Goal: Task Accomplishment & Management: Use online tool/utility

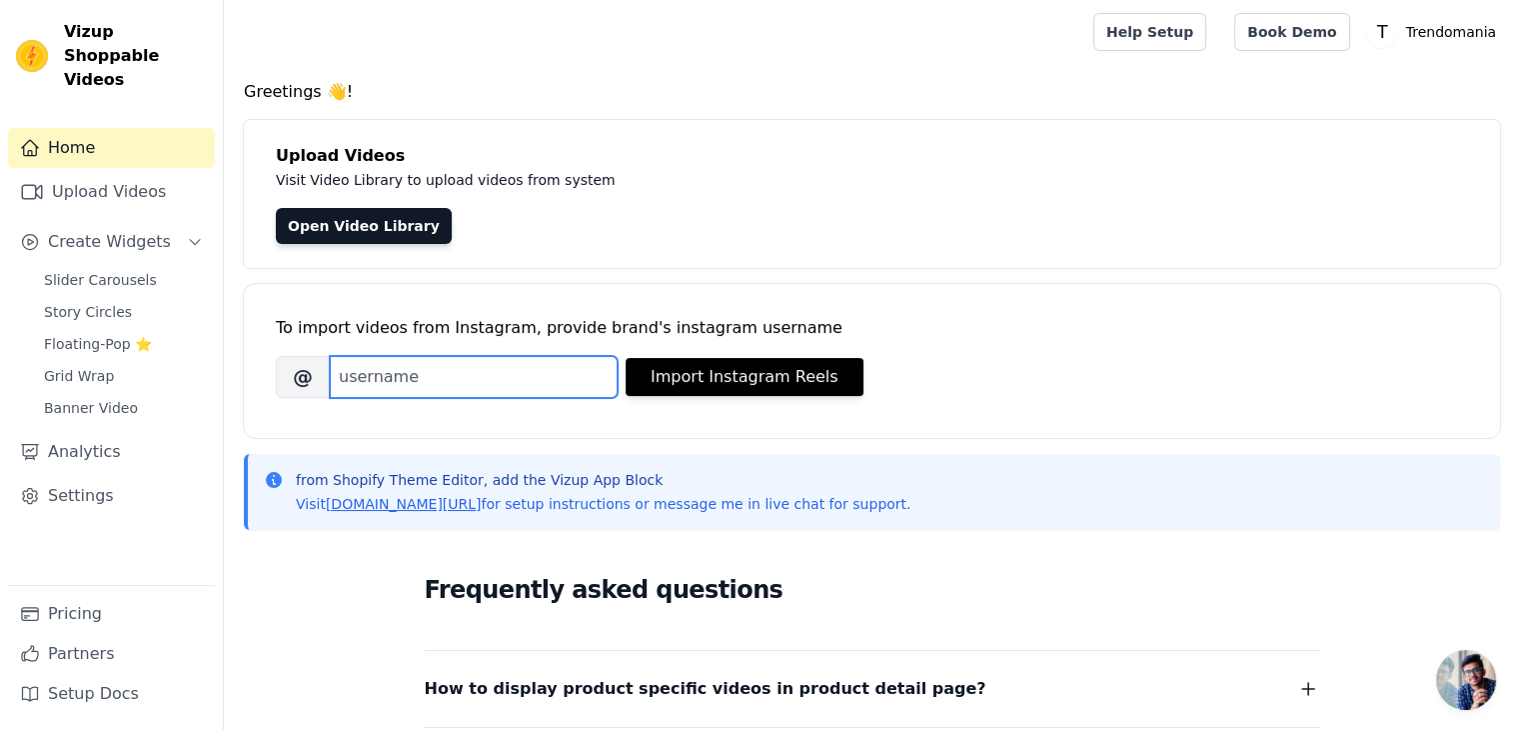
click at [432, 380] on input "Brand's Instagram Username" at bounding box center [474, 377] width 288 height 42
type input "trendomaniai"
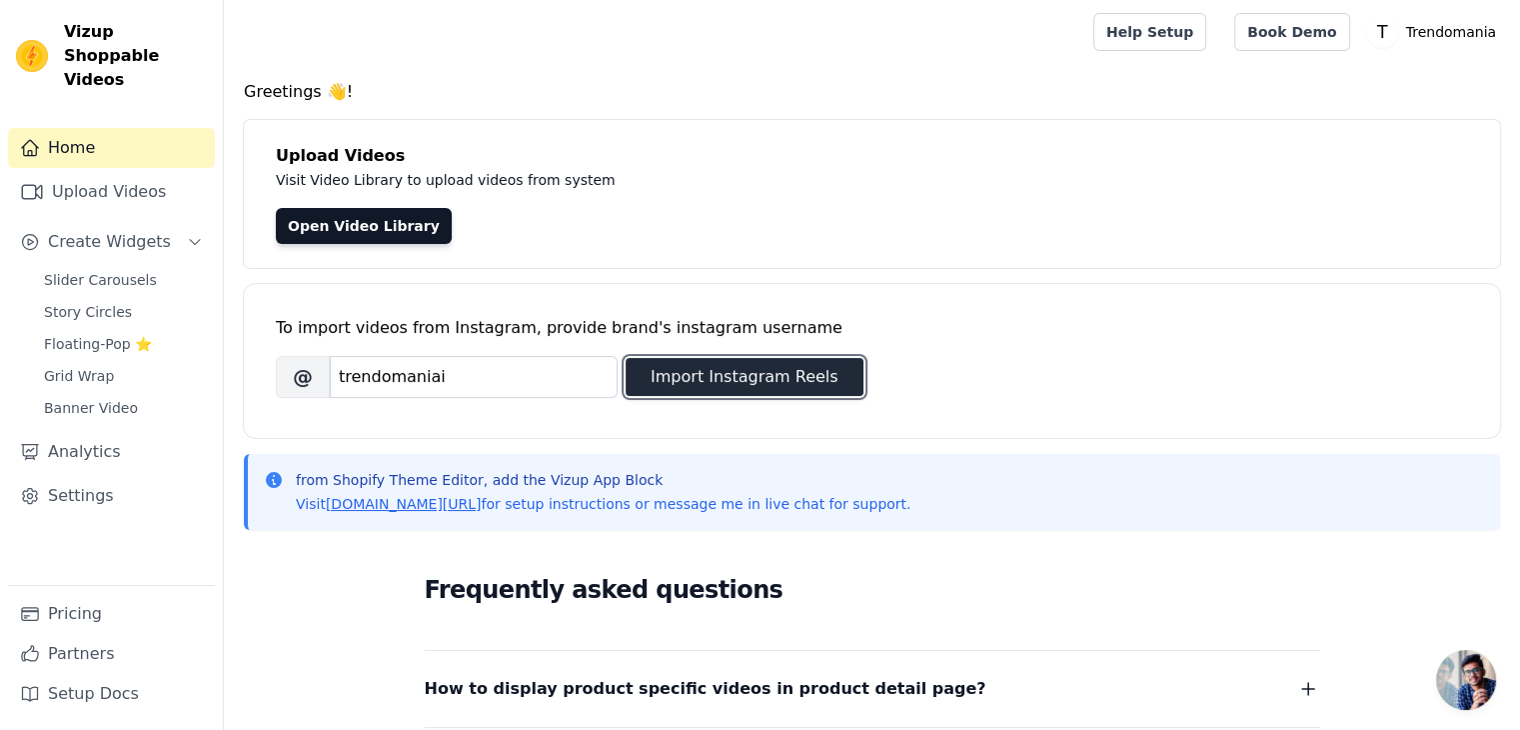
click at [708, 381] on button "Import Instagram Reels" at bounding box center [745, 377] width 238 height 38
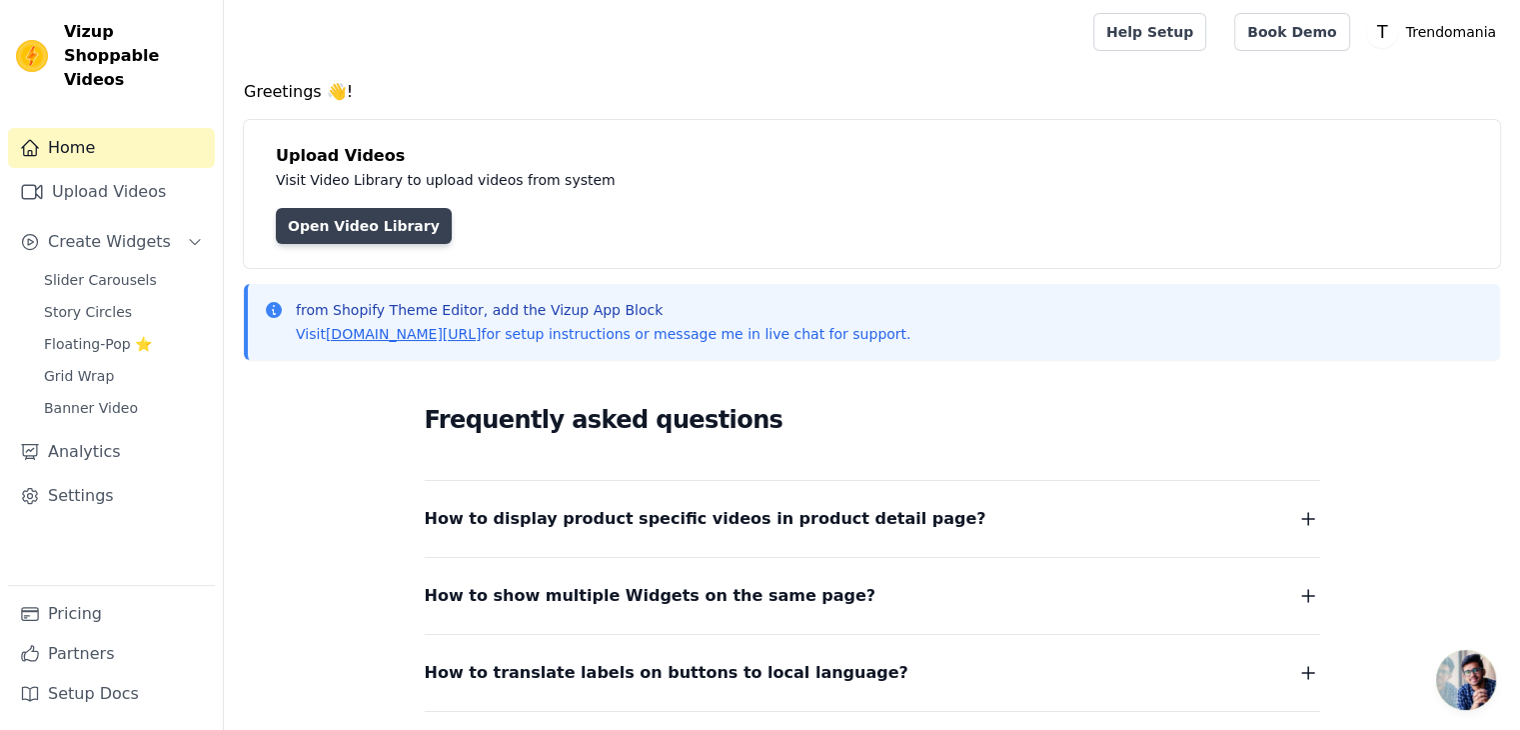
click at [297, 216] on link "Open Video Library" at bounding box center [364, 226] width 176 height 36
click at [1387, 28] on text "T" at bounding box center [1381, 32] width 12 height 20
drag, startPoint x: 1106, startPoint y: 163, endPoint x: 1219, endPoint y: 82, distance: 139.0
click at [1106, 161] on h4 "Upload Videos" at bounding box center [872, 156] width 1192 height 24
click at [1182, 25] on link "Help Setup" at bounding box center [1149, 32] width 113 height 38
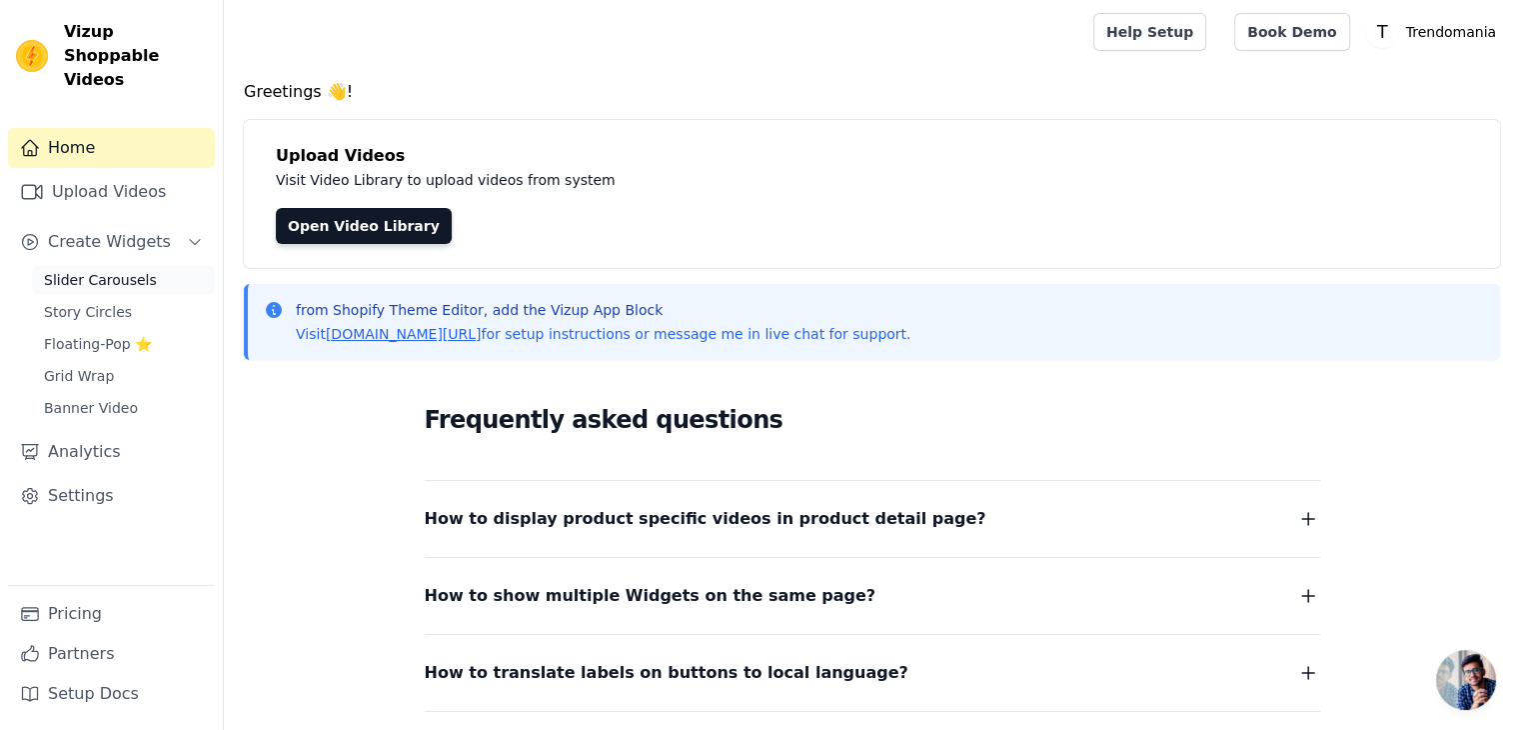
click at [112, 270] on span "Slider Carousels" at bounding box center [100, 280] width 113 height 20
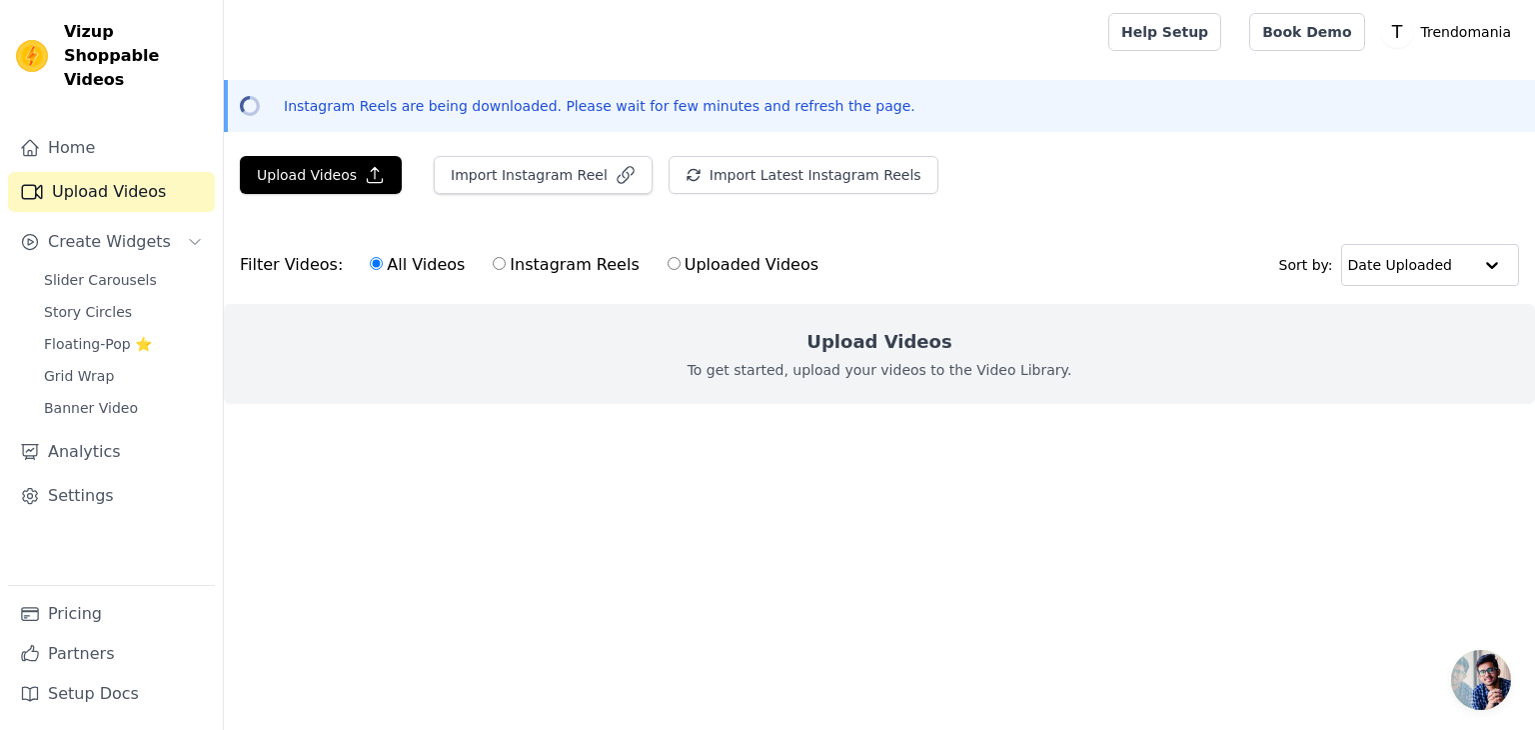
click at [493, 265] on input "Instagram Reels" at bounding box center [499, 263] width 13 height 13
radio input "true"
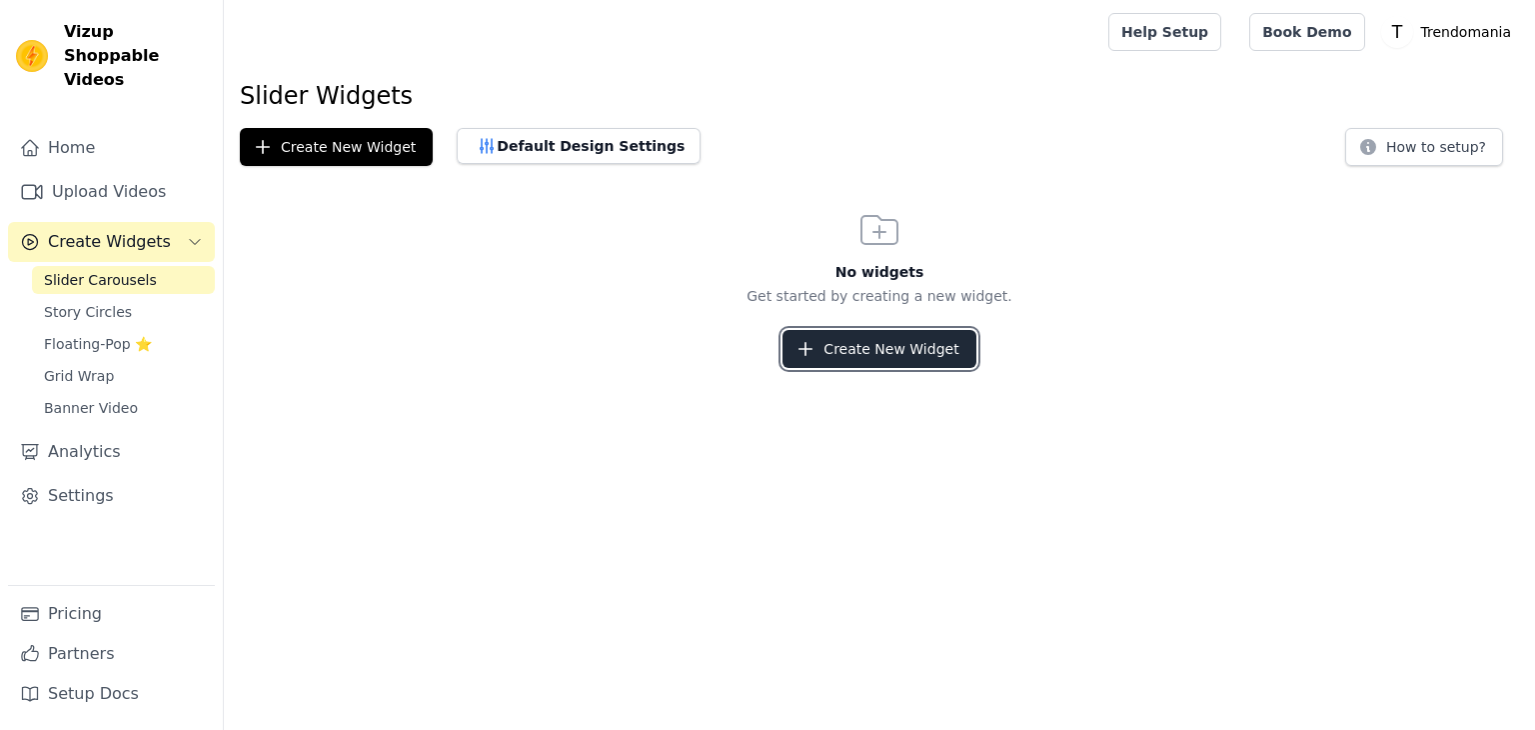
click at [843, 364] on button "Create New Widget" at bounding box center [879, 349] width 193 height 38
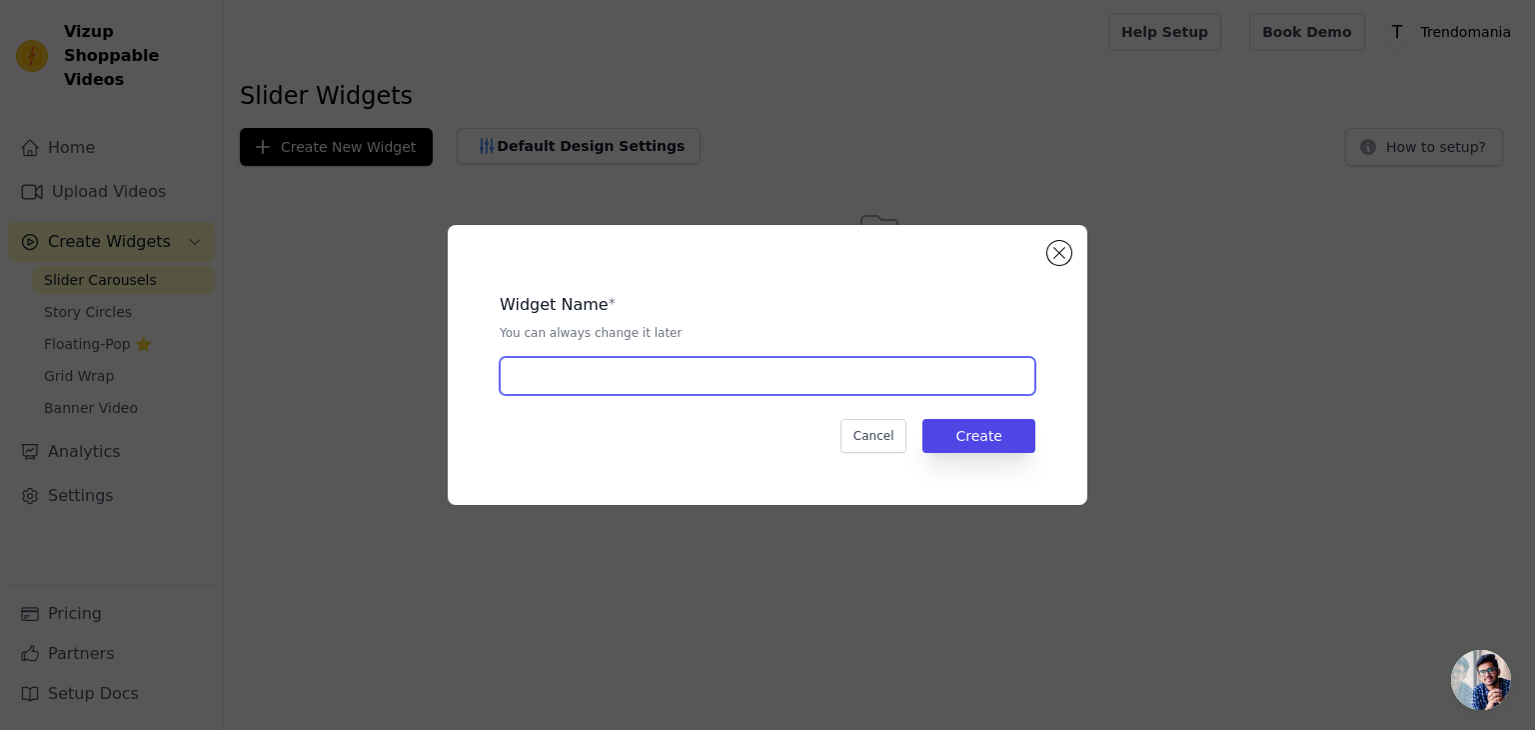
click at [762, 389] on input "text" at bounding box center [768, 376] width 536 height 38
type input "Product Reviews"
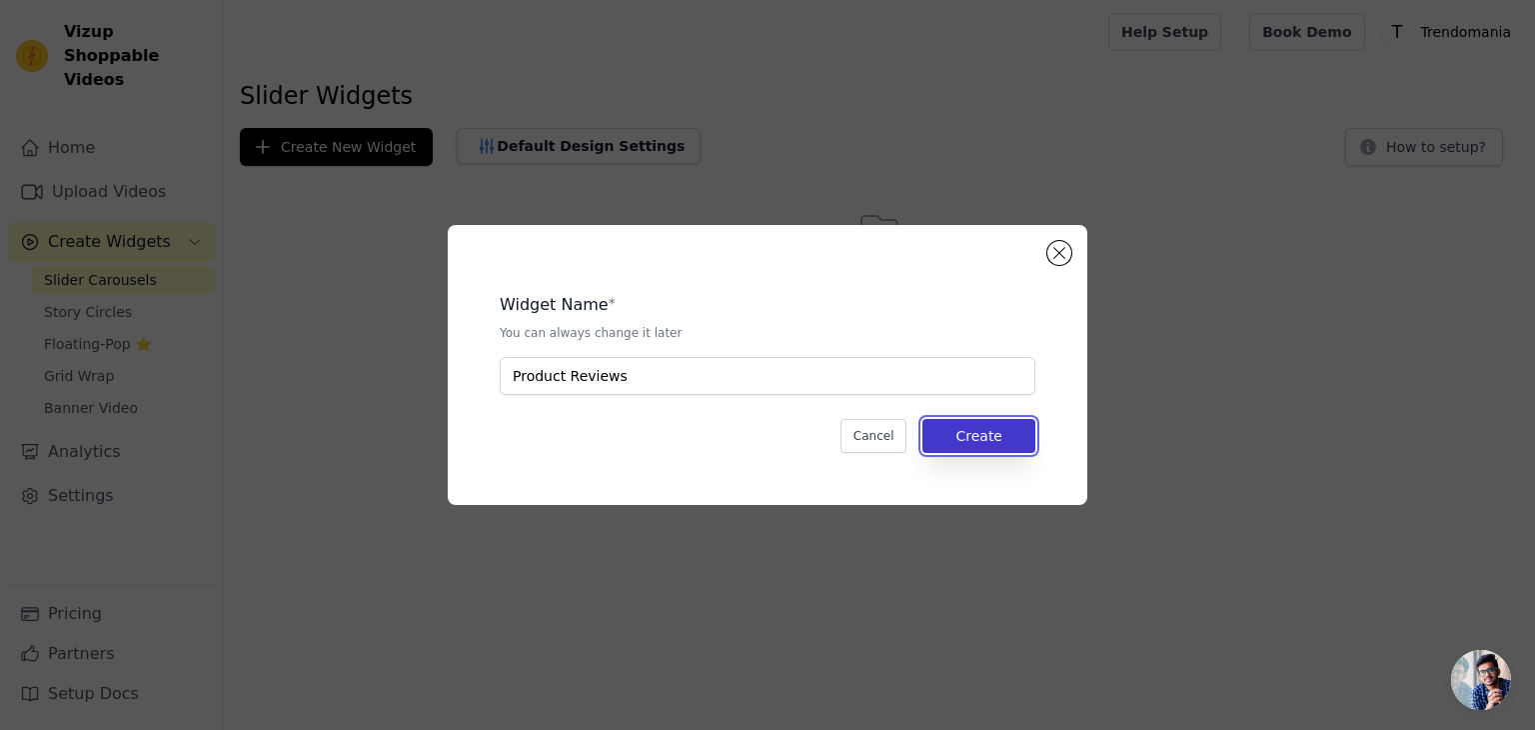
click at [954, 431] on button "Create" at bounding box center [978, 436] width 113 height 34
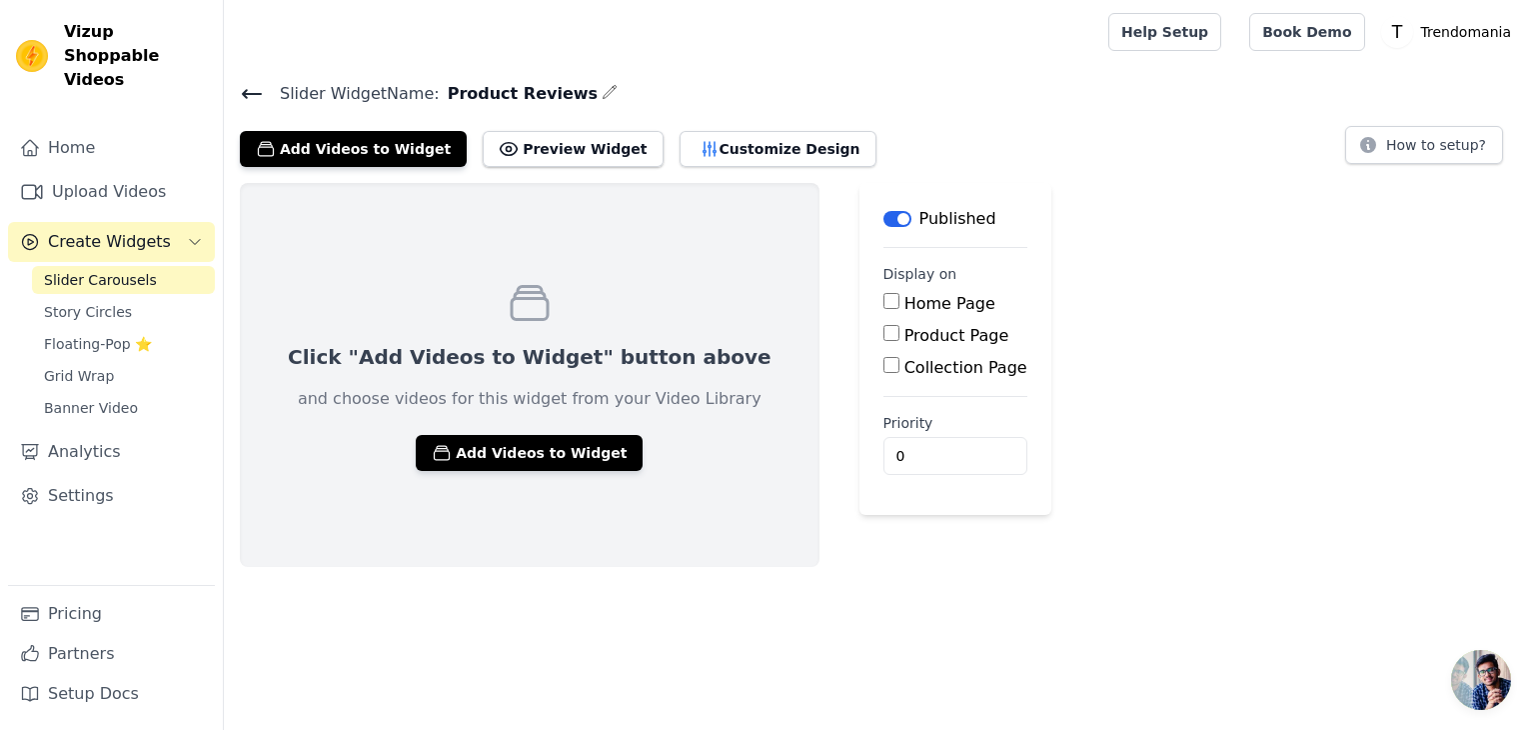
click at [883, 332] on input "Product Page" at bounding box center [891, 333] width 16 height 16
checkbox input "true"
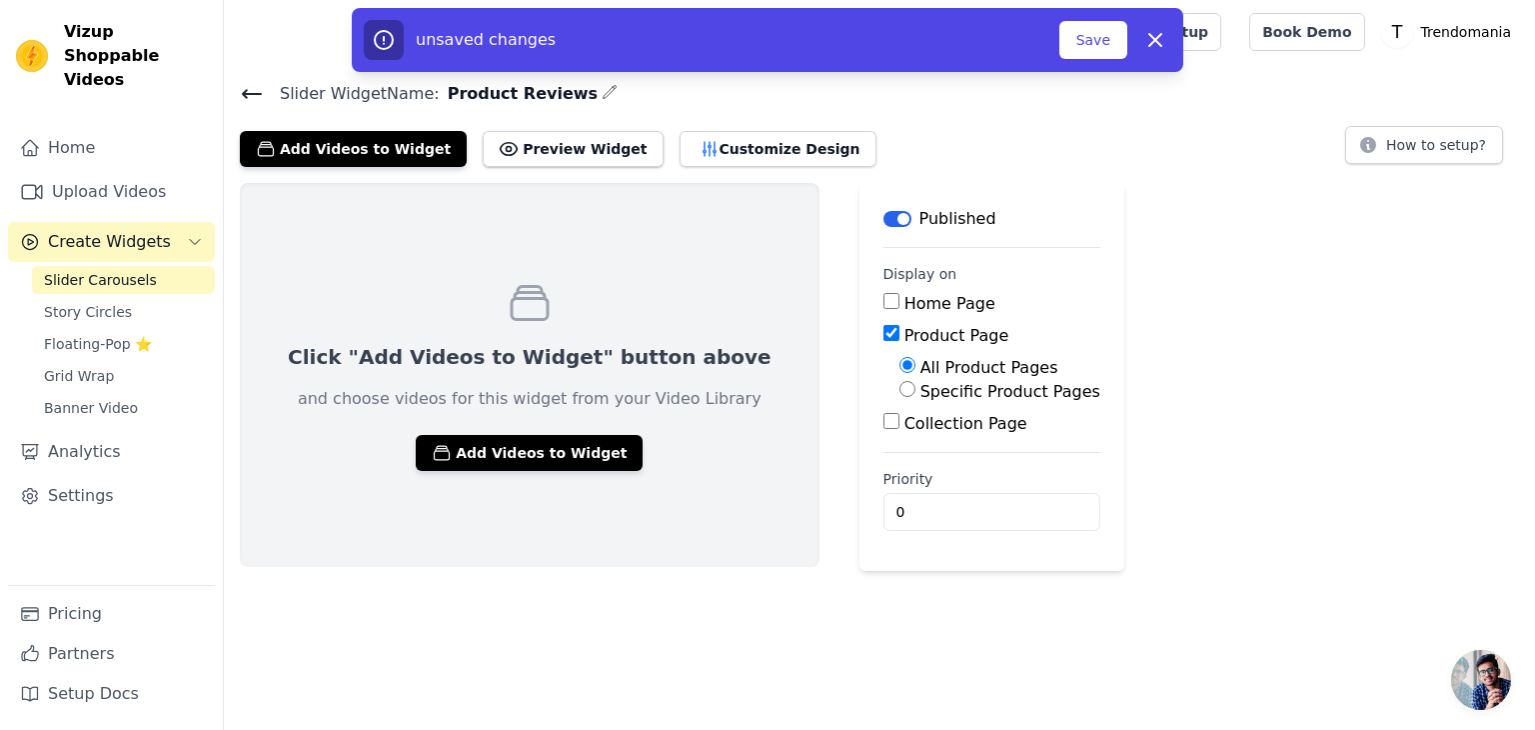
click at [899, 392] on input "Specific Product Pages" at bounding box center [907, 389] width 16 height 16
radio input "true"
click at [899, 445] on button "Select Products" at bounding box center [966, 437] width 134 height 34
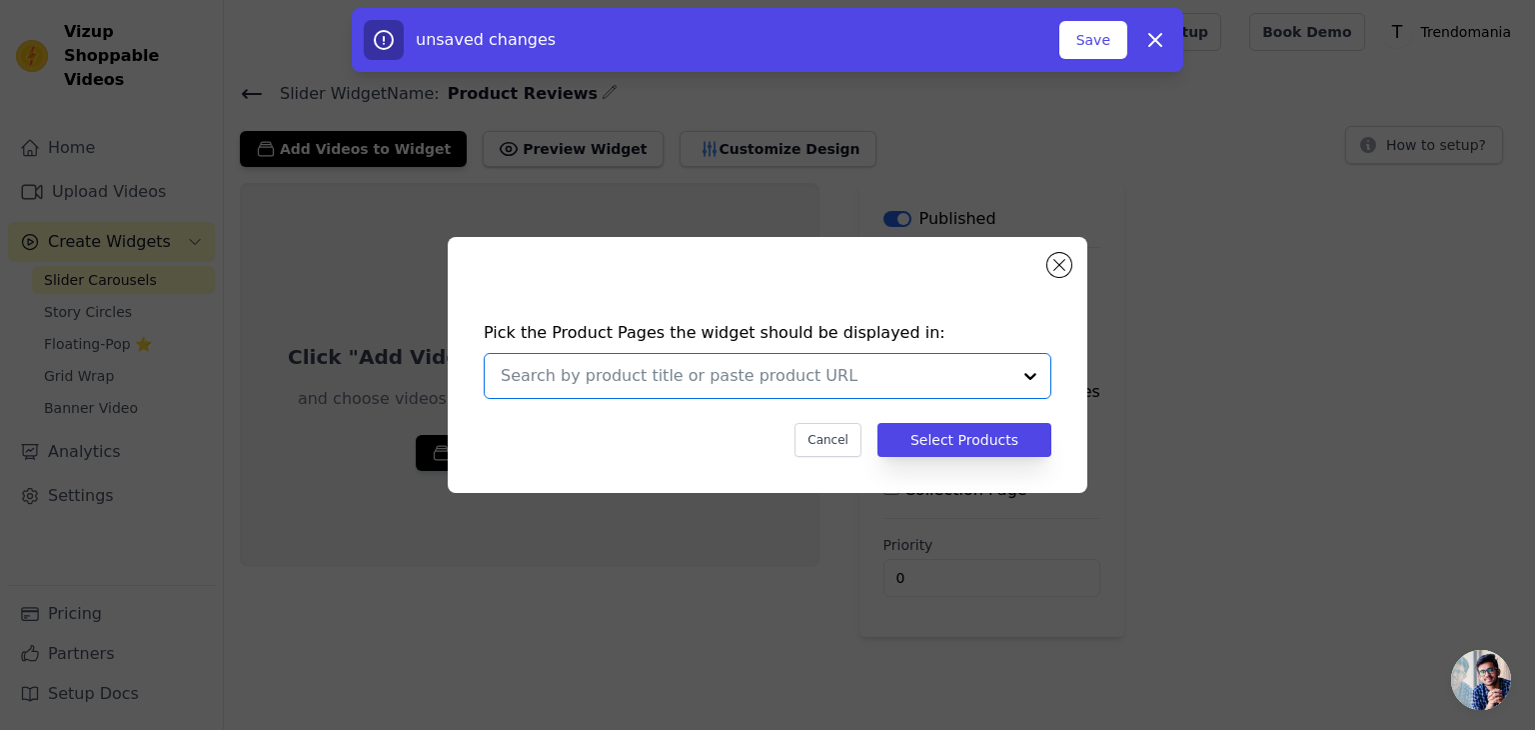
click at [866, 370] on input "text" at bounding box center [756, 376] width 510 height 24
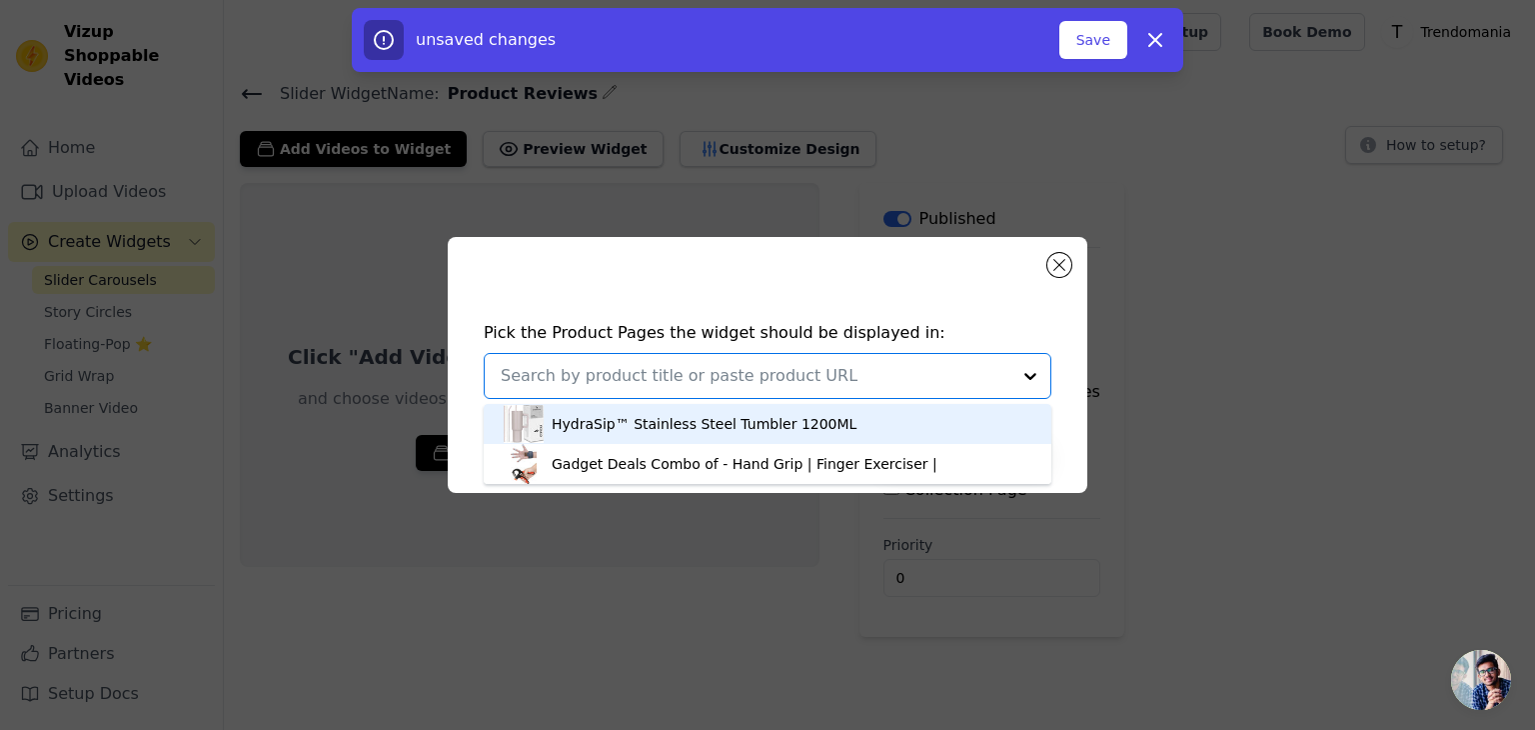
click at [843, 422] on div "HydraSip™ Stainless Steel Tumbler 1200ML" at bounding box center [768, 424] width 528 height 40
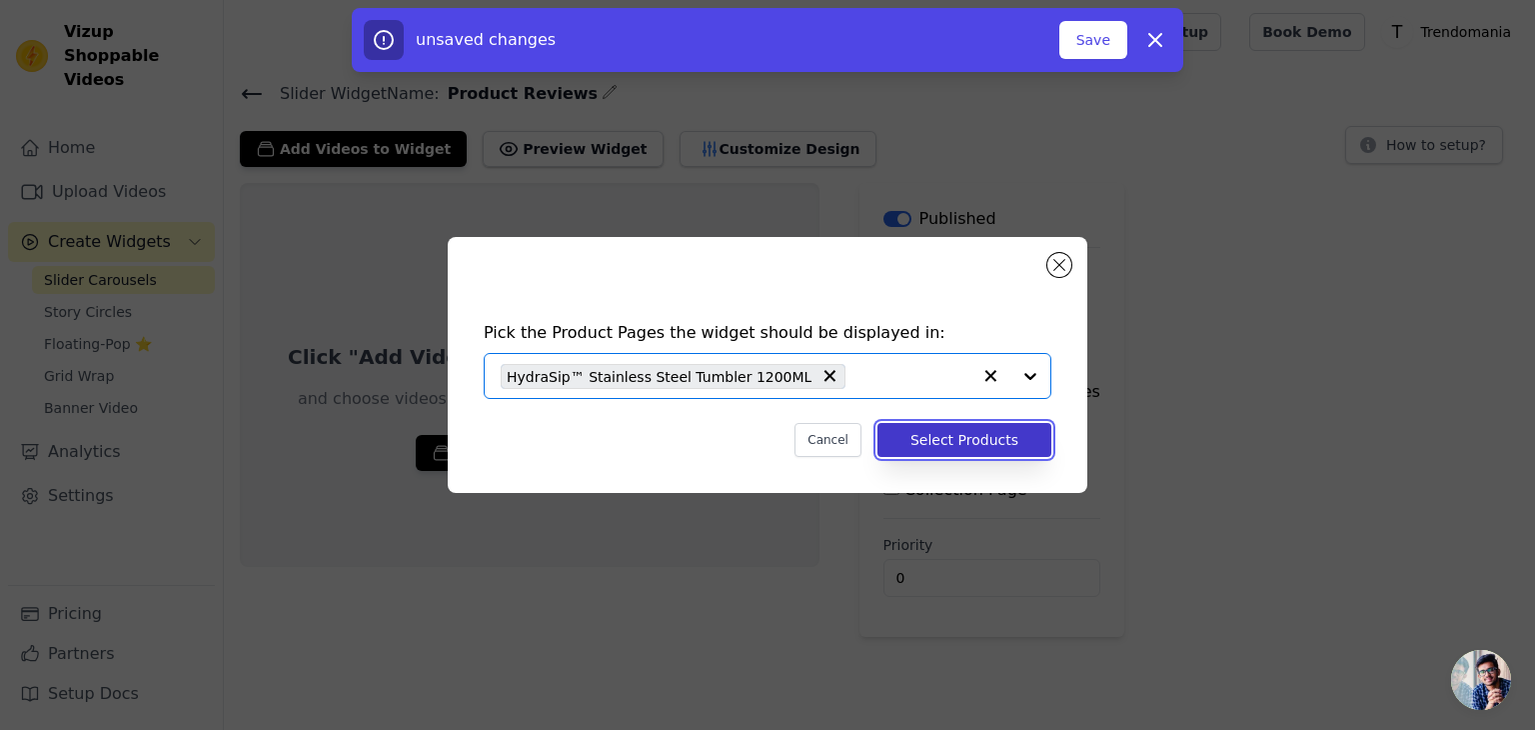
click at [933, 433] on button "Select Products" at bounding box center [965, 440] width 174 height 34
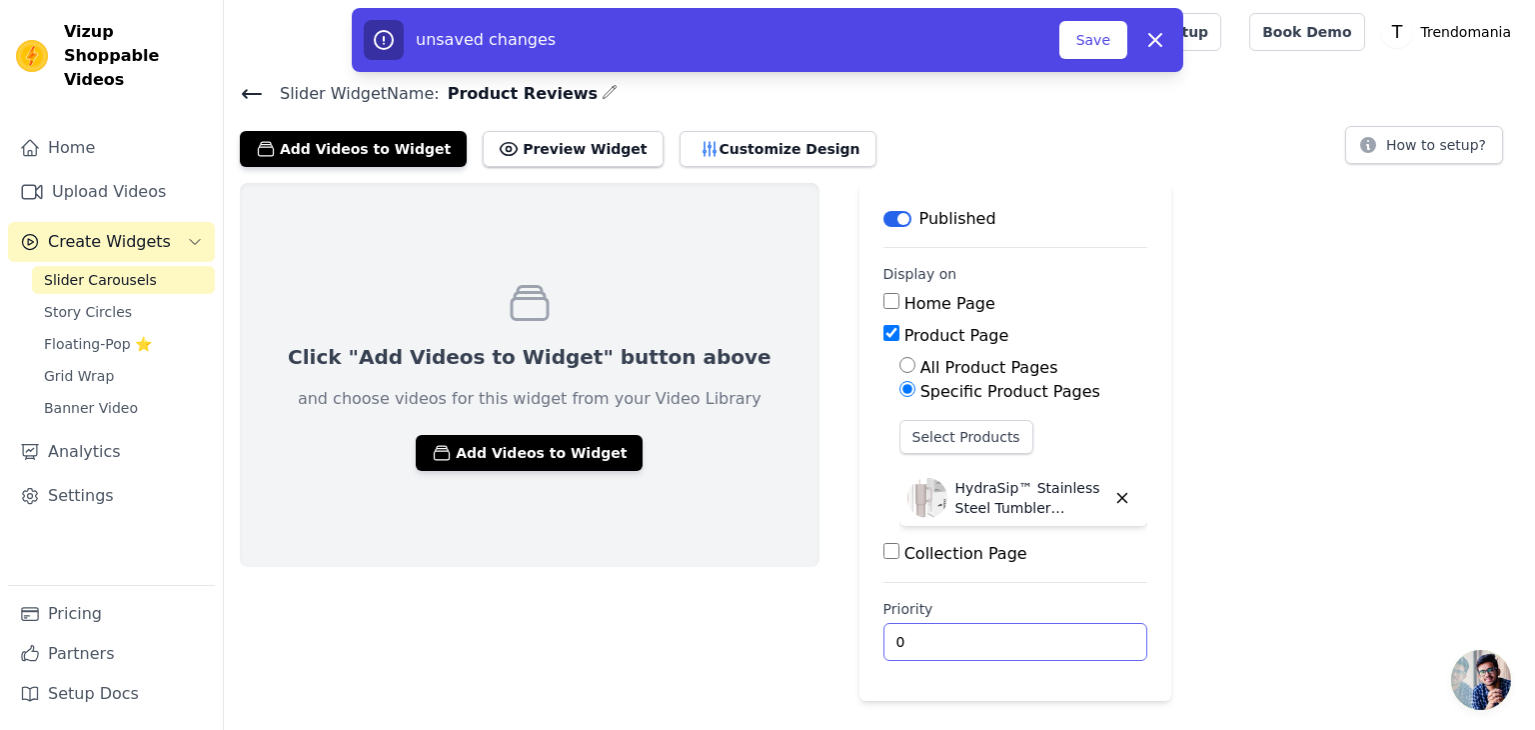
click at [883, 631] on input "0" at bounding box center [1015, 642] width 264 height 38
type input "1"
click at [1098, 48] on button "Save" at bounding box center [1093, 40] width 68 height 38
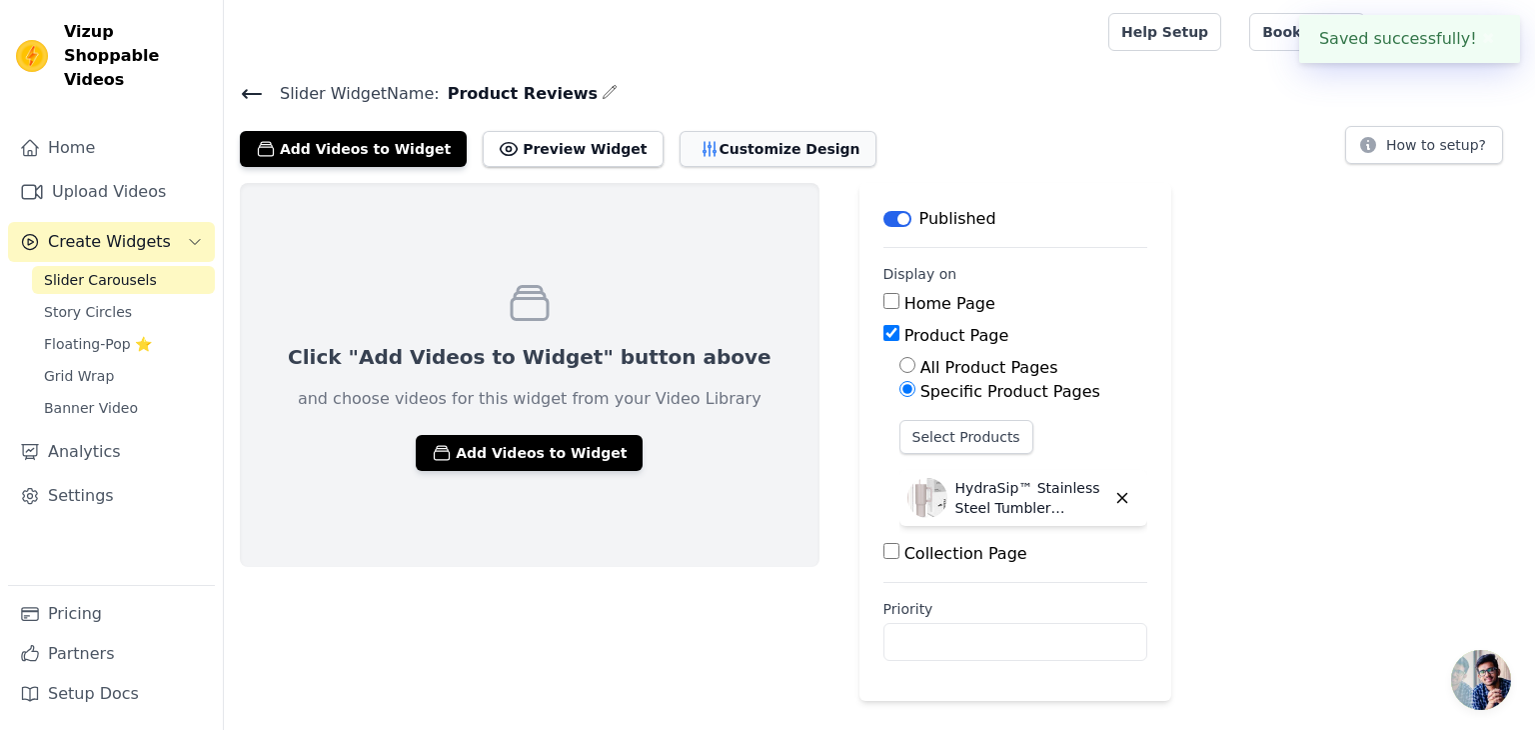
click at [732, 146] on button "Customize Design" at bounding box center [778, 149] width 197 height 36
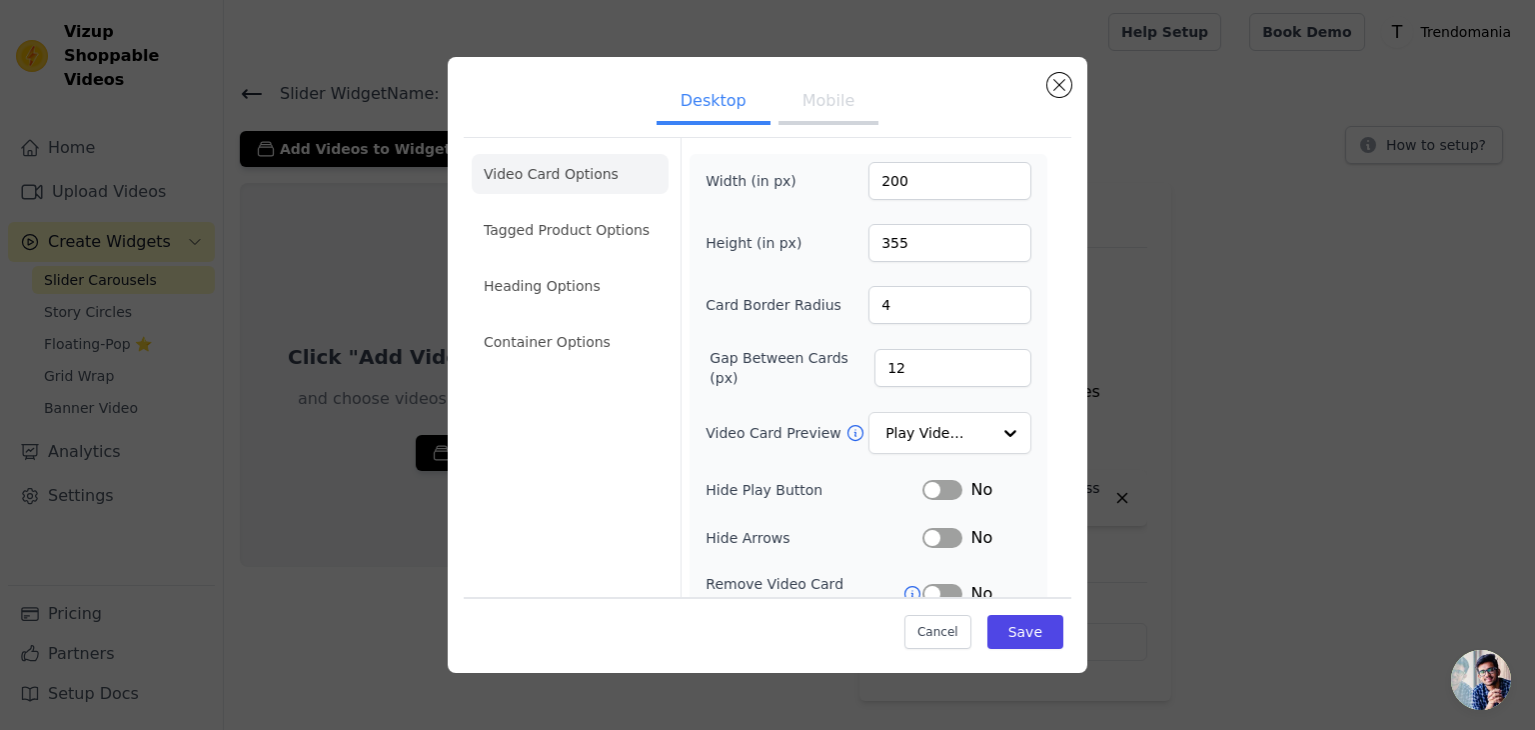
click at [818, 107] on button "Mobile" at bounding box center [829, 103] width 100 height 44
click at [721, 115] on button "Desktop" at bounding box center [714, 103] width 114 height 44
click at [1061, 93] on button "Close modal" at bounding box center [1059, 85] width 24 height 24
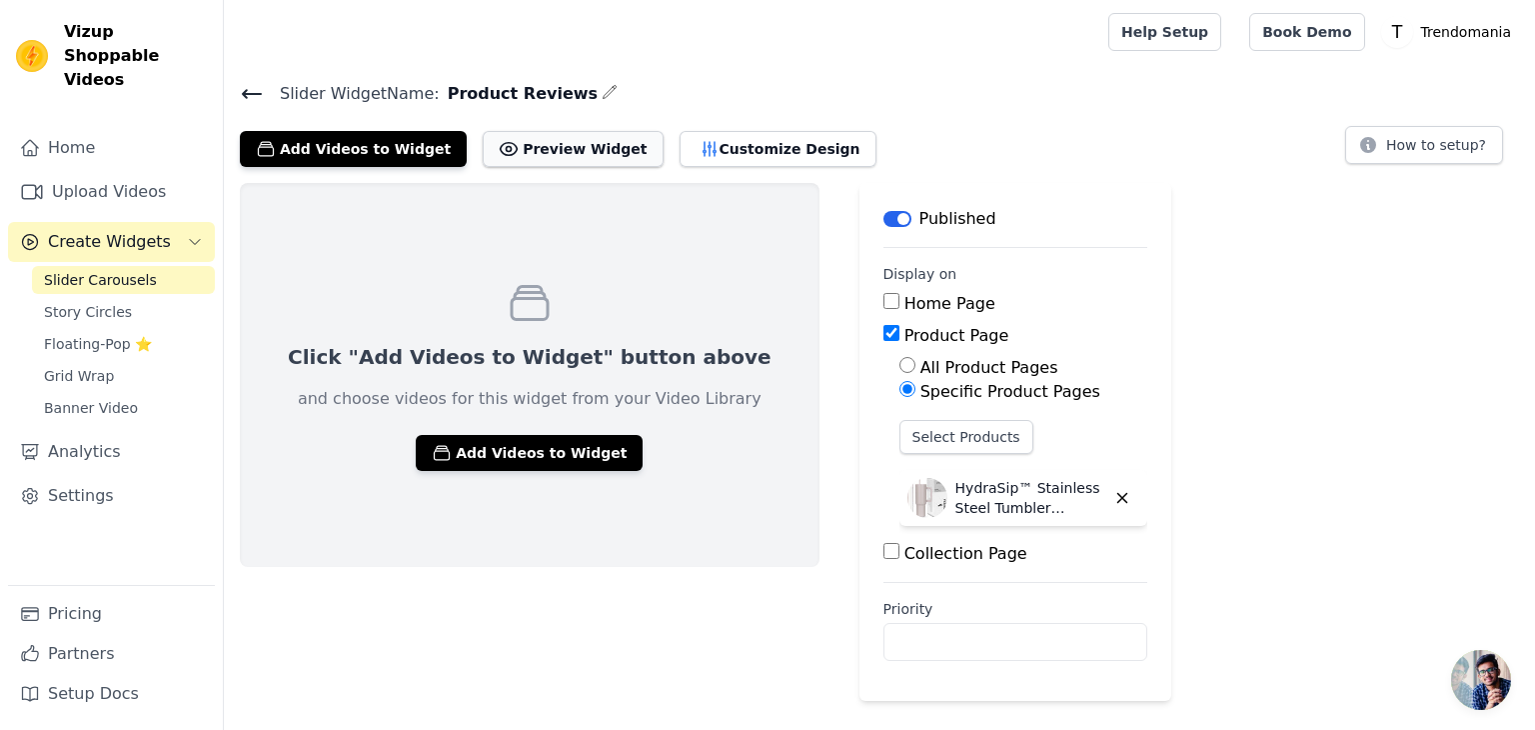
click at [527, 133] on button "Preview Widget" at bounding box center [573, 149] width 180 height 36
click at [256, 82] on icon at bounding box center [252, 94] width 24 height 24
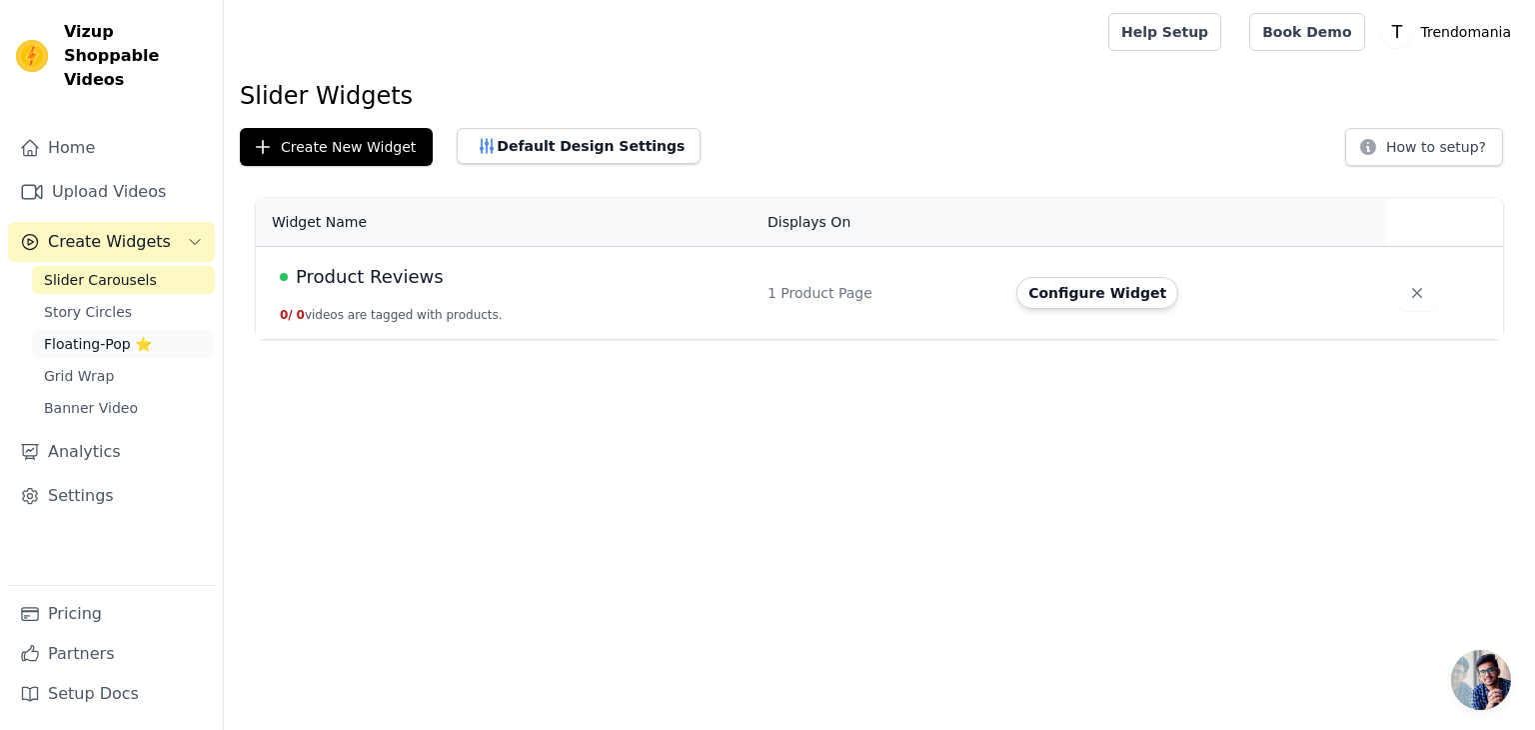
click at [84, 334] on span "Floating-Pop ⭐" at bounding box center [98, 344] width 108 height 20
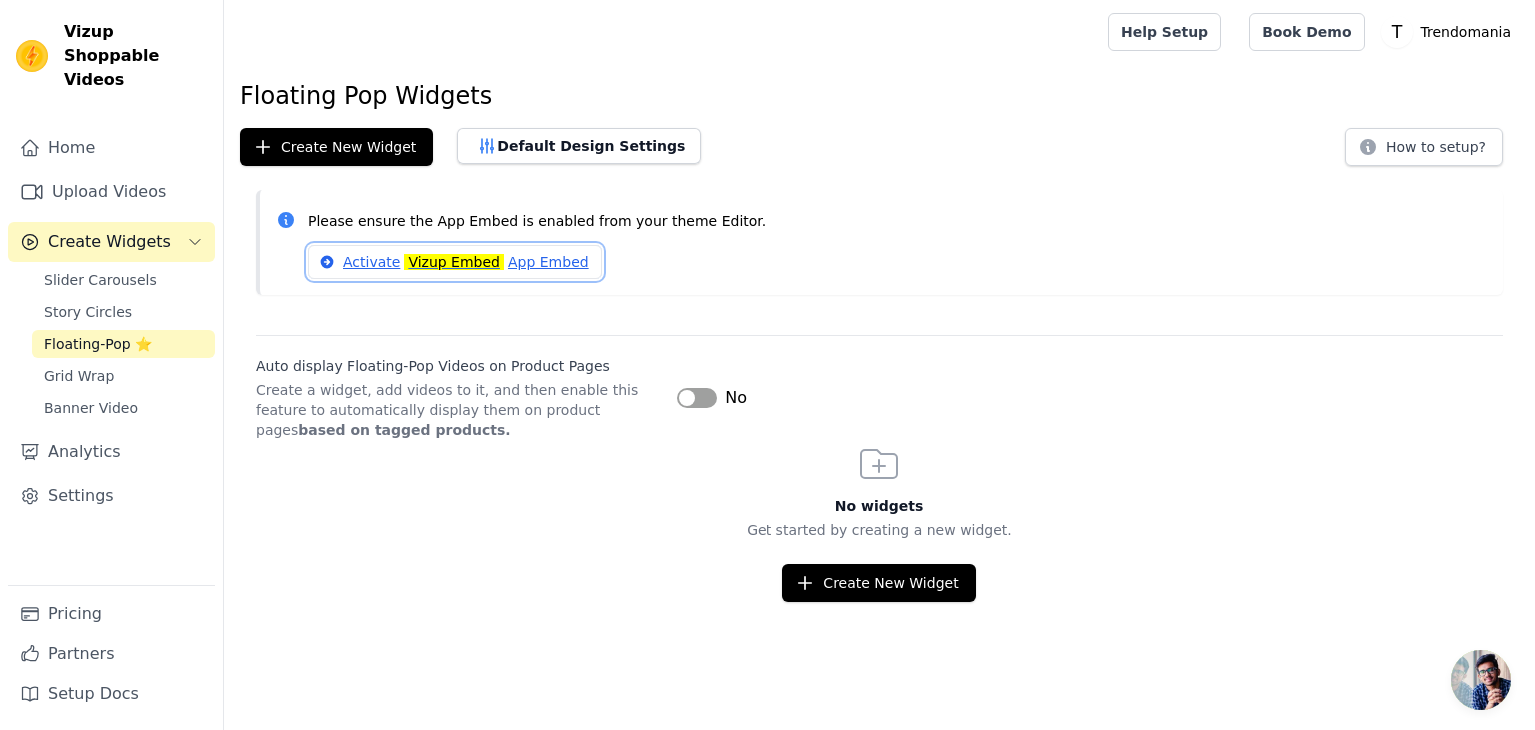
click at [421, 254] on mark "Vizup Embed" at bounding box center [454, 262] width 100 height 16
